Goal: Information Seeking & Learning: Learn about a topic

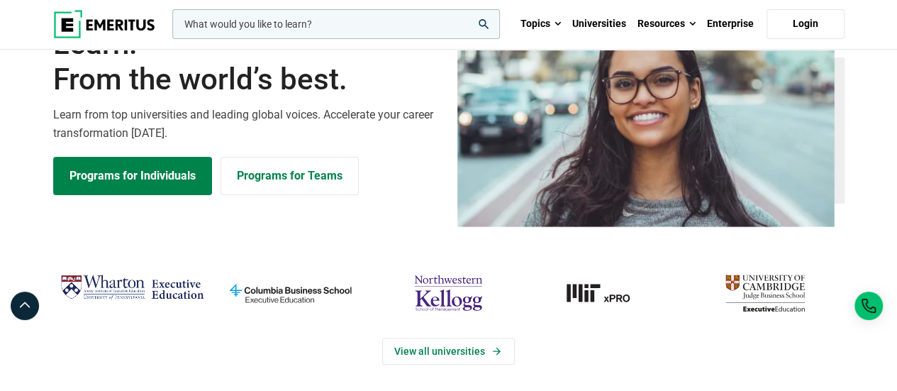
click at [381, 21] on input "woocommerce-product-search-field-0" at bounding box center [335, 24] width 327 height 30
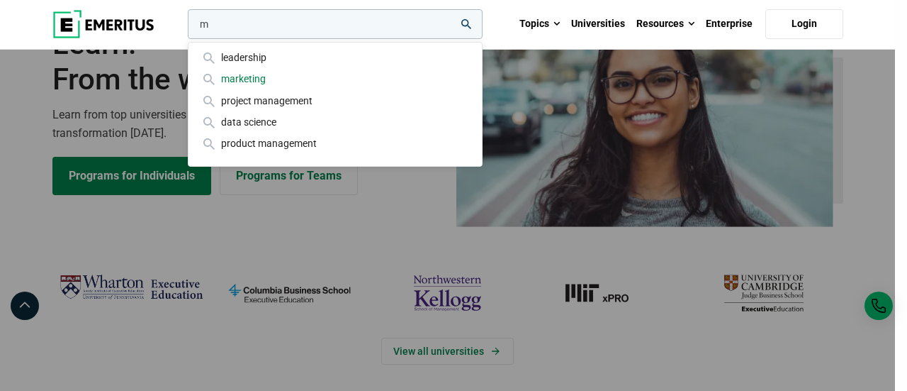
type input "m"
click at [268, 79] on div "marketing" at bounding box center [335, 79] width 271 height 16
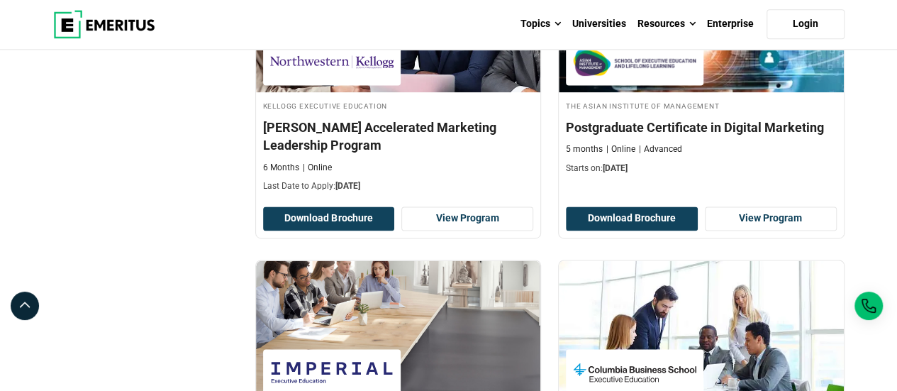
scroll to position [928, 0]
